Goal: Entertainment & Leisure: Consume media (video, audio)

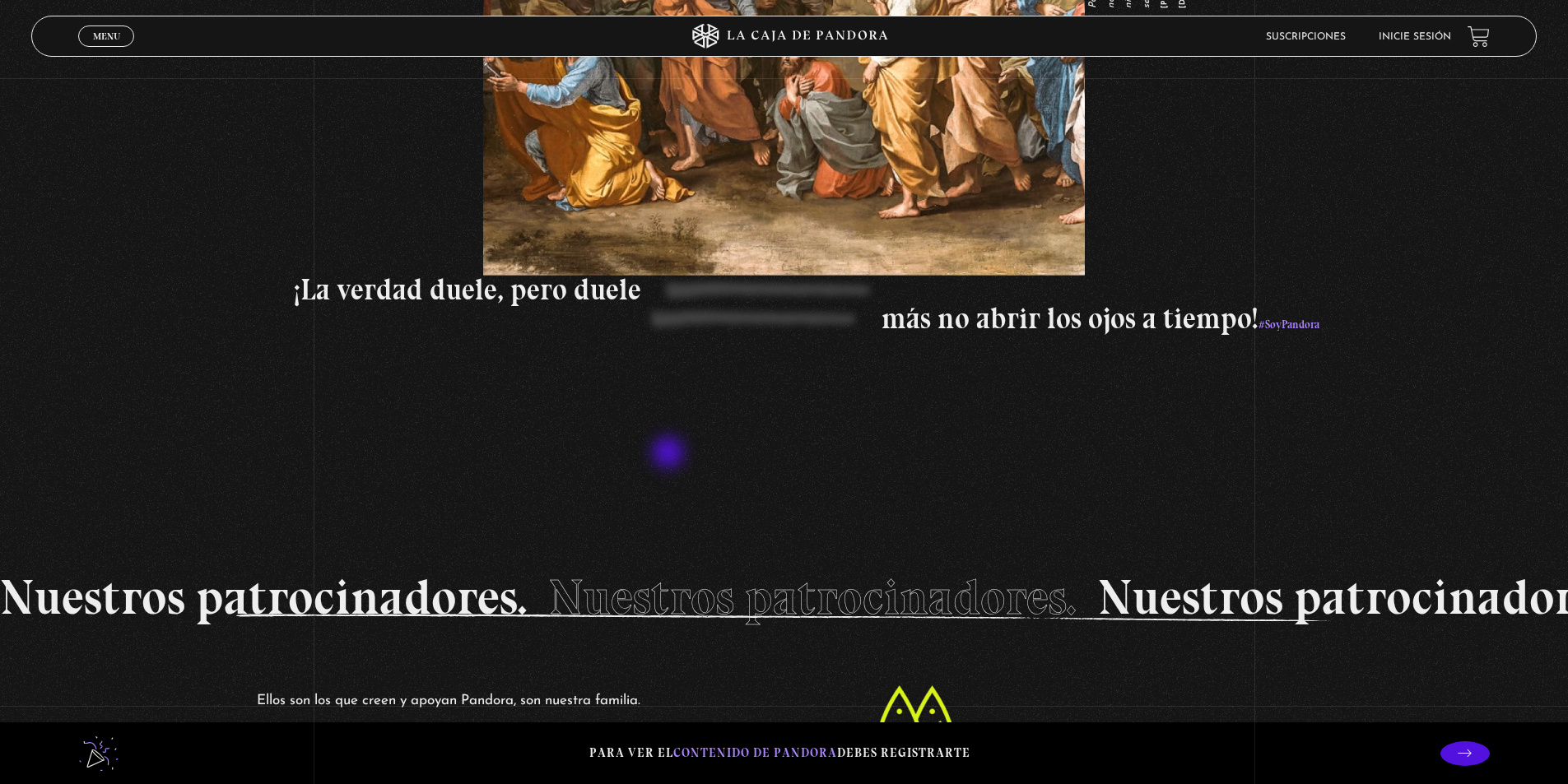
scroll to position [3209, 0]
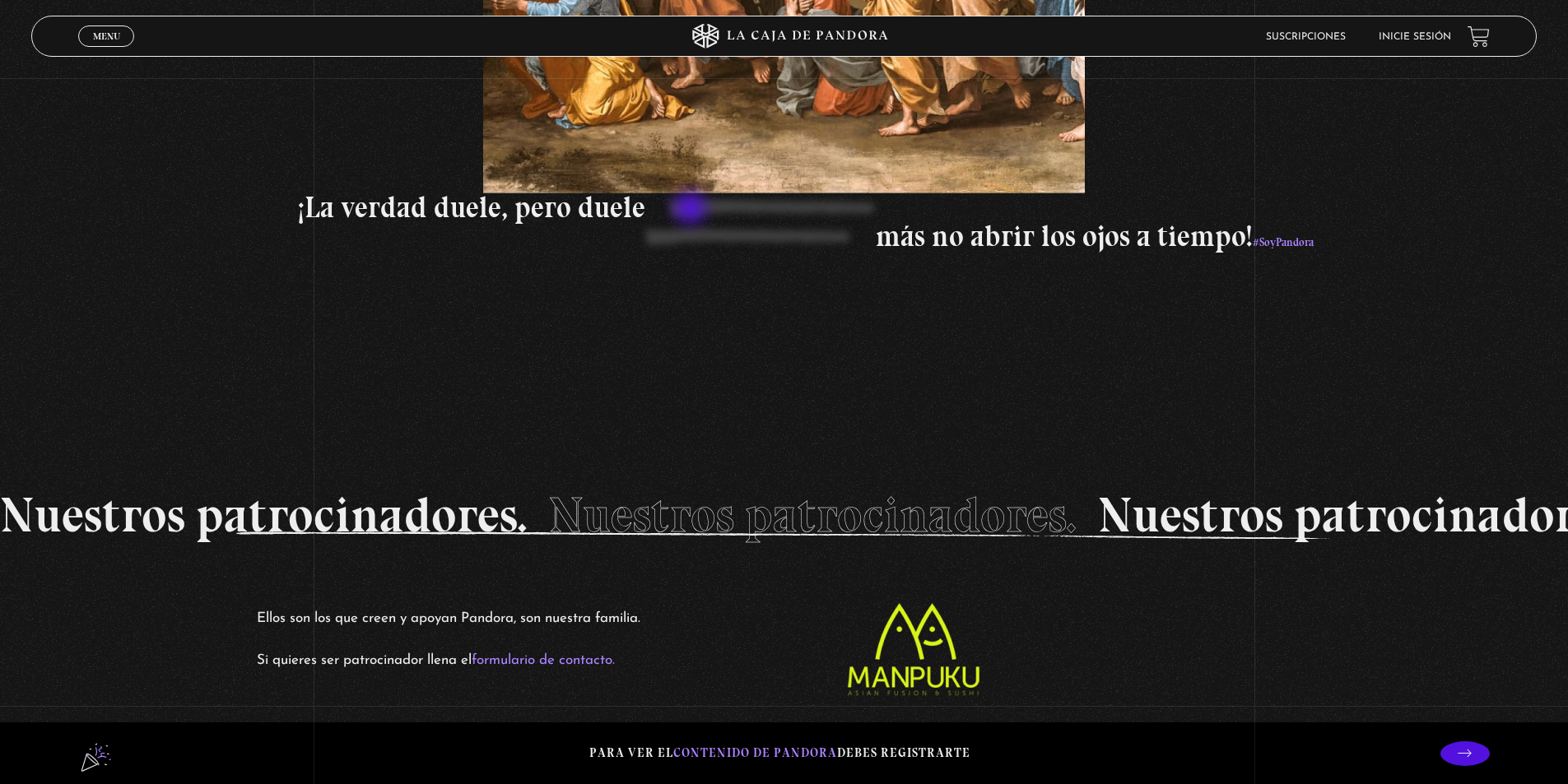
click at [692, 209] on p "¡La verdad duele, pero duele" at bounding box center [1031, 208] width 1465 height 29
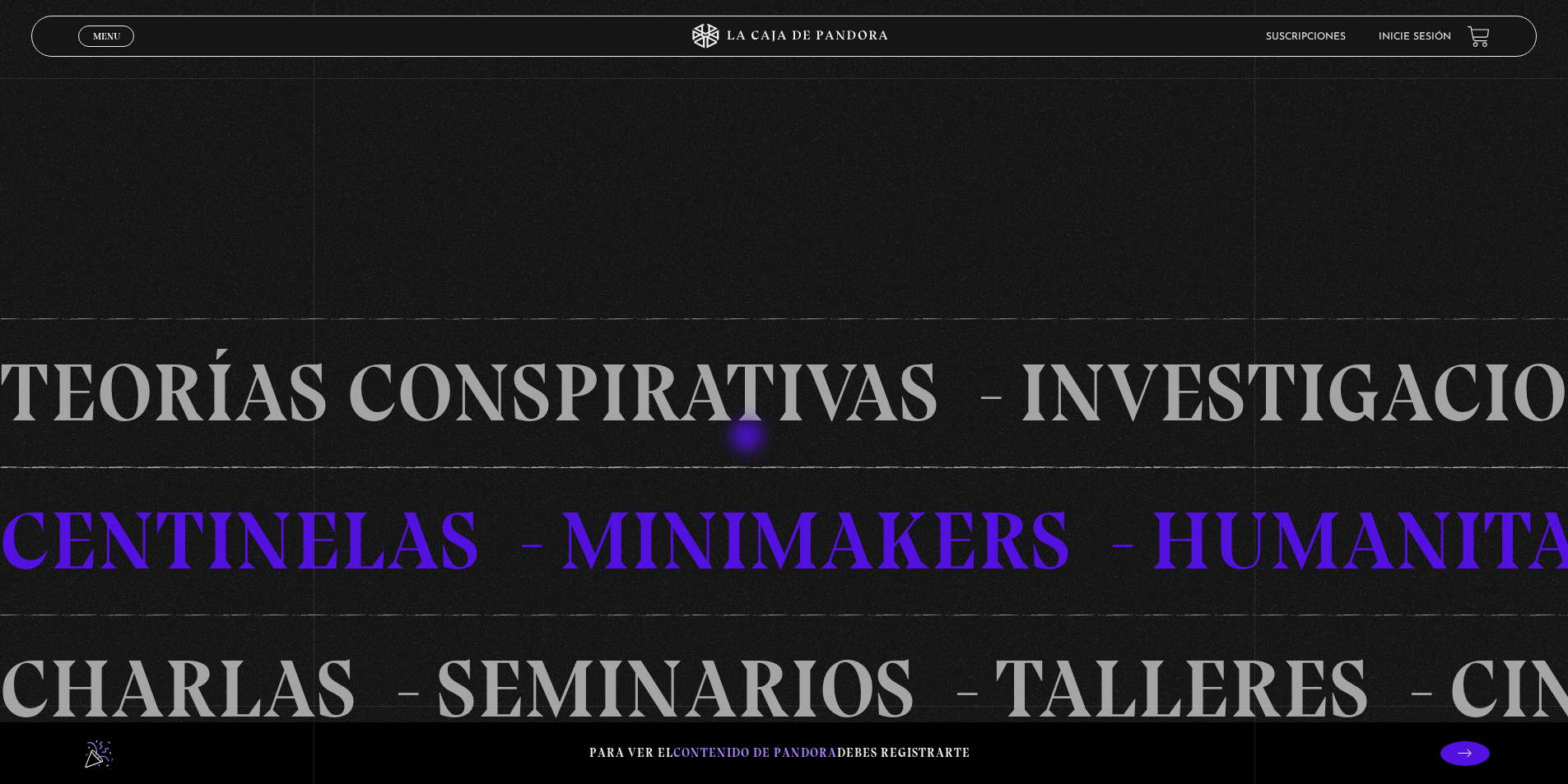
scroll to position [1154, 0]
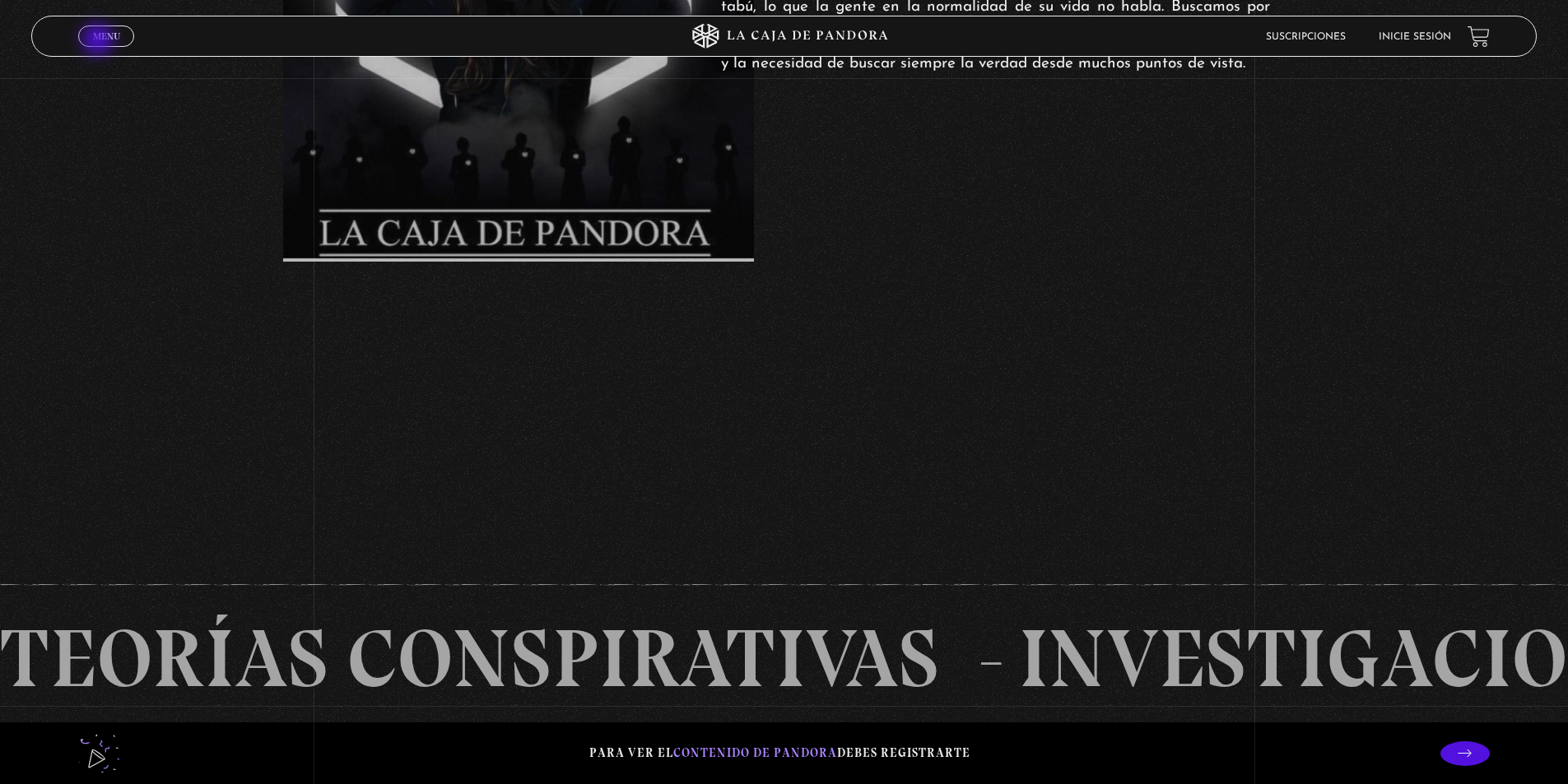
click at [102, 39] on span "Menu" at bounding box center [106, 37] width 27 height 10
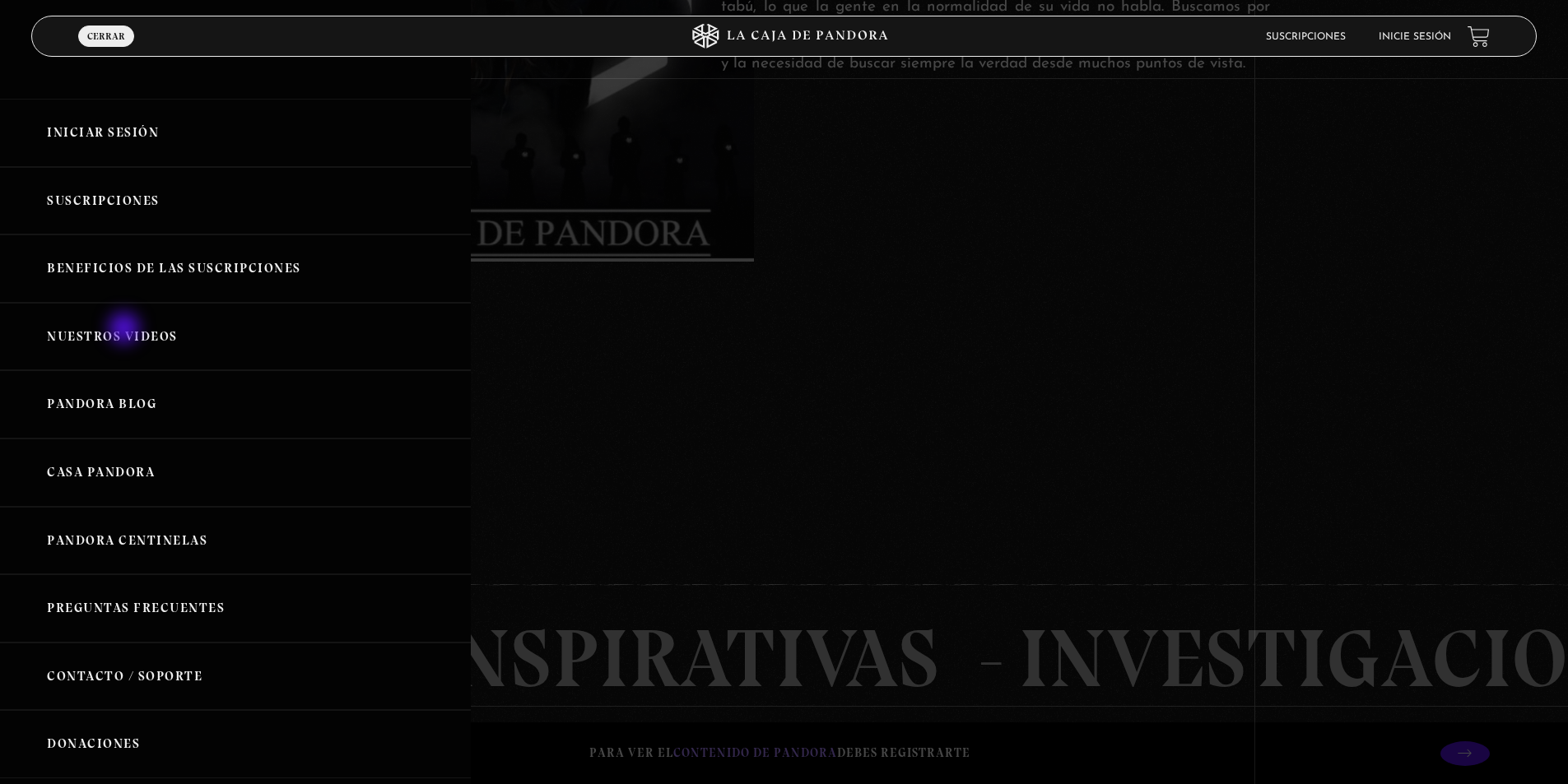
click at [126, 330] on link "Nuestros Videos" at bounding box center [235, 337] width 471 height 68
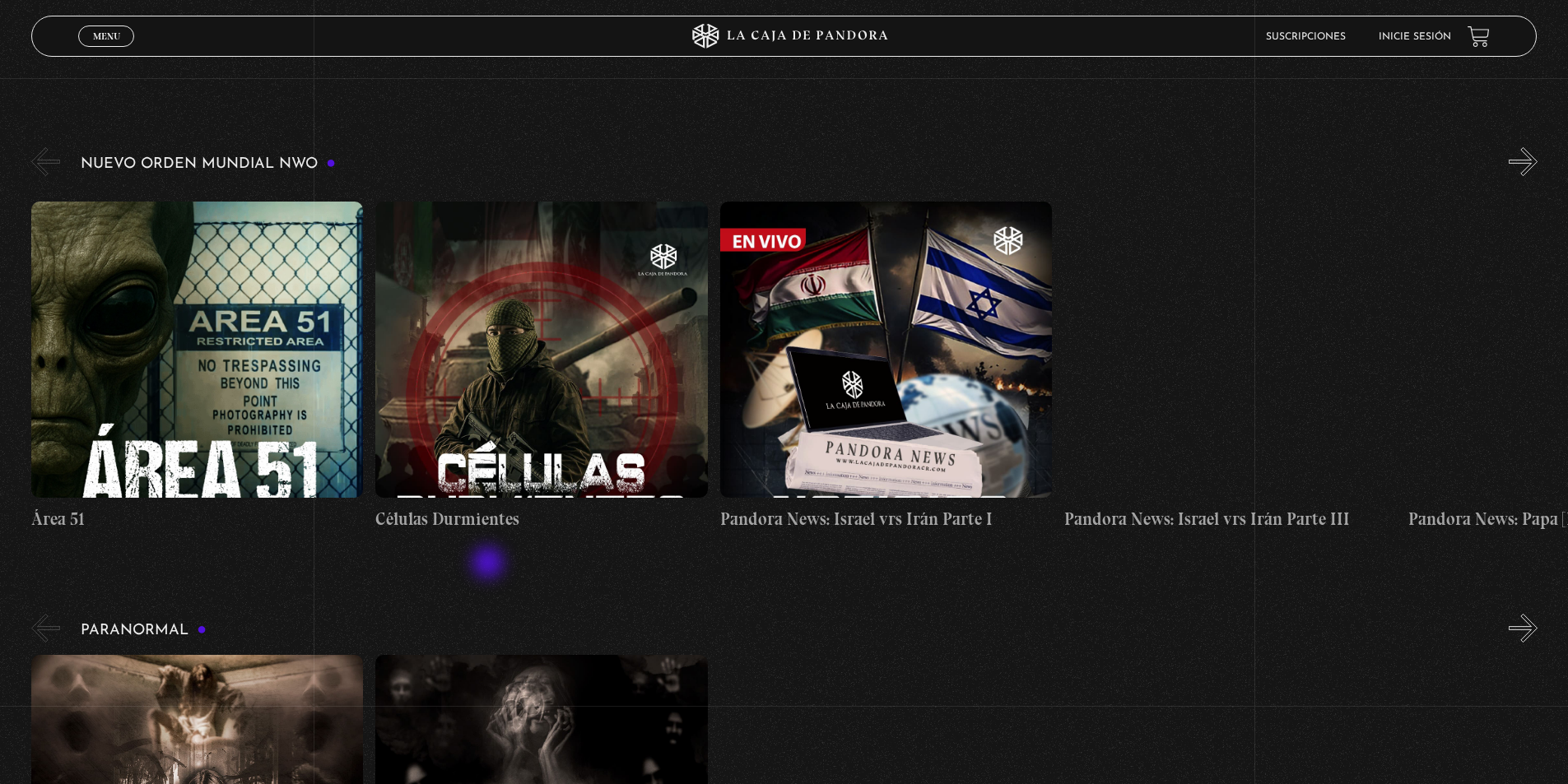
scroll to position [247, 0]
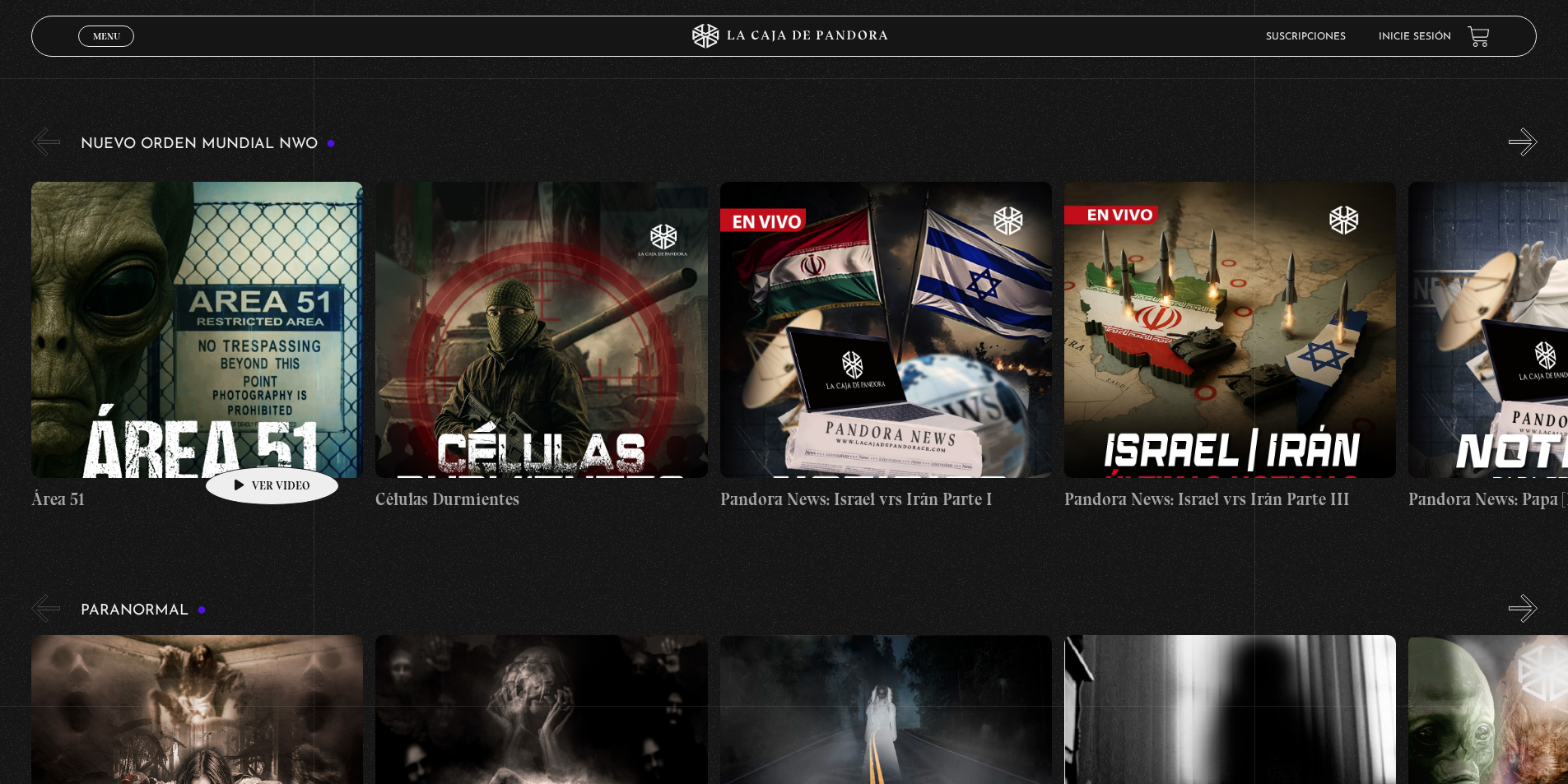
click at [244, 441] on figure at bounding box center [198, 330] width 332 height 296
